Goal: Navigation & Orientation: Go to known website

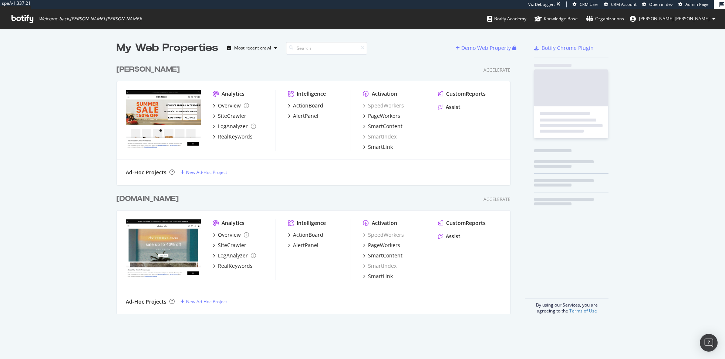
scroll to position [259, 399]
